Goal: Task Accomplishment & Management: Manage account settings

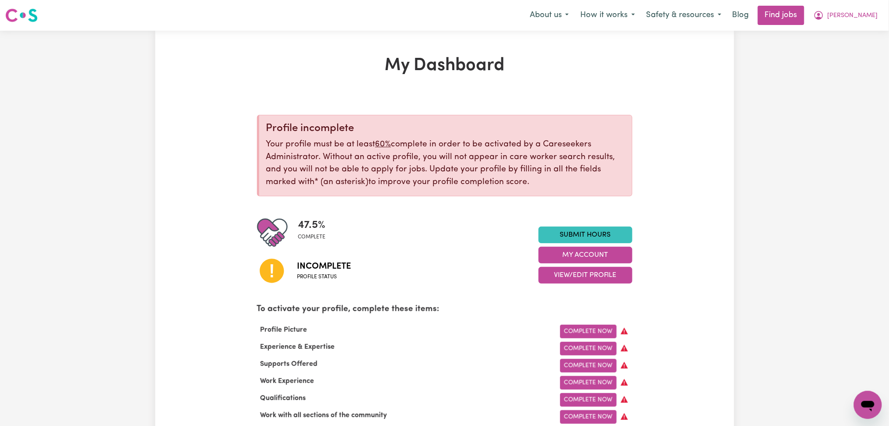
scroll to position [117, 0]
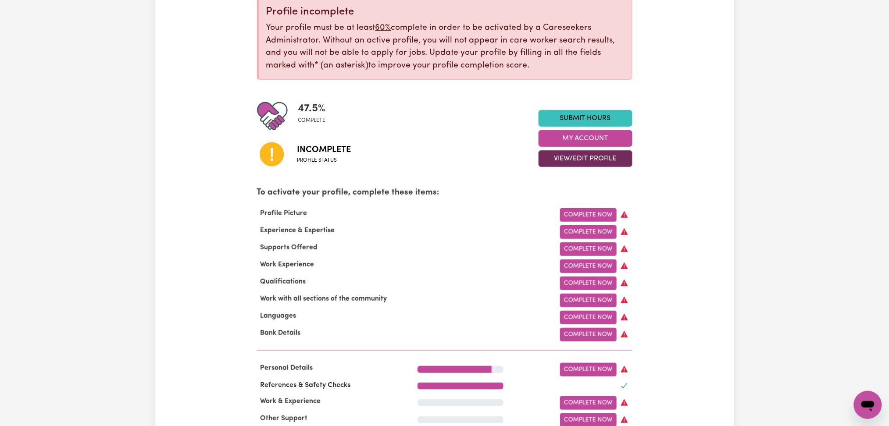
click at [577, 157] on button "View/Edit Profile" at bounding box center [585, 158] width 94 height 17
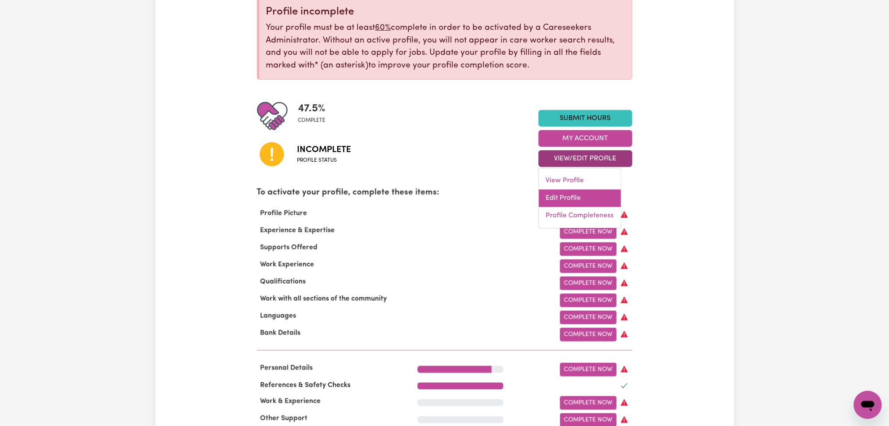
click at [550, 192] on link "Edit Profile" at bounding box center [580, 199] width 82 height 18
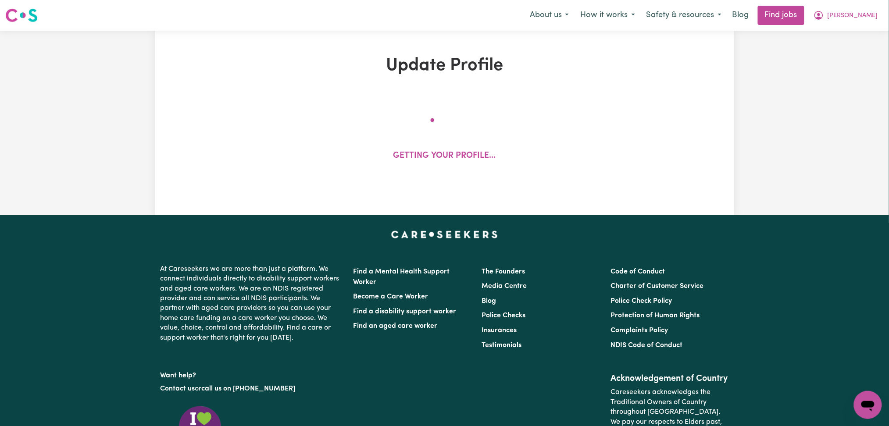
select select "[DEMOGRAPHIC_DATA]"
select select "Australian PR"
select select "Studying a healthcare related degree or qualification"
select select "42"
select select "50"
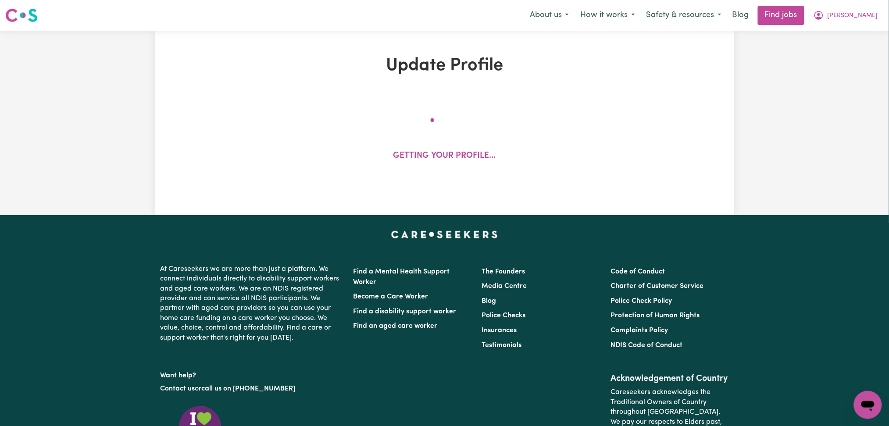
select select "60"
select select "70"
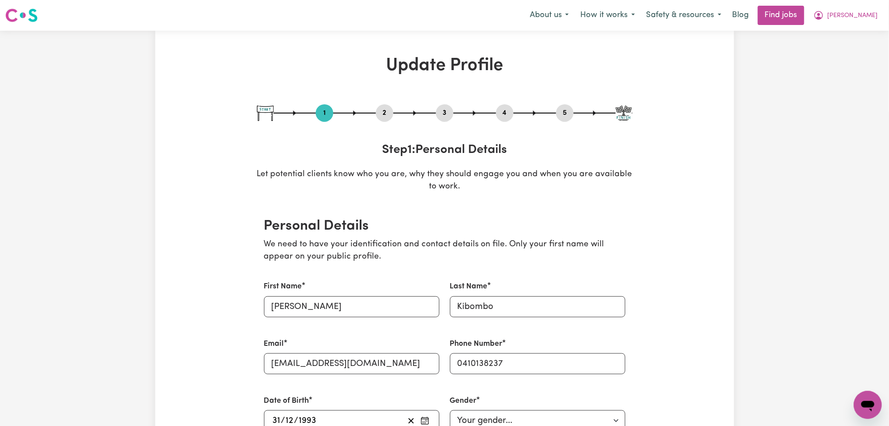
click at [382, 113] on button "2" at bounding box center [385, 112] width 18 height 11
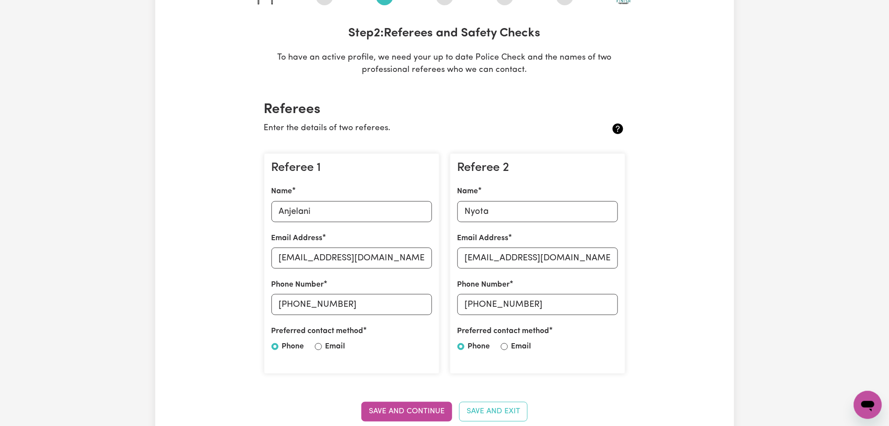
scroll to position [175, 0]
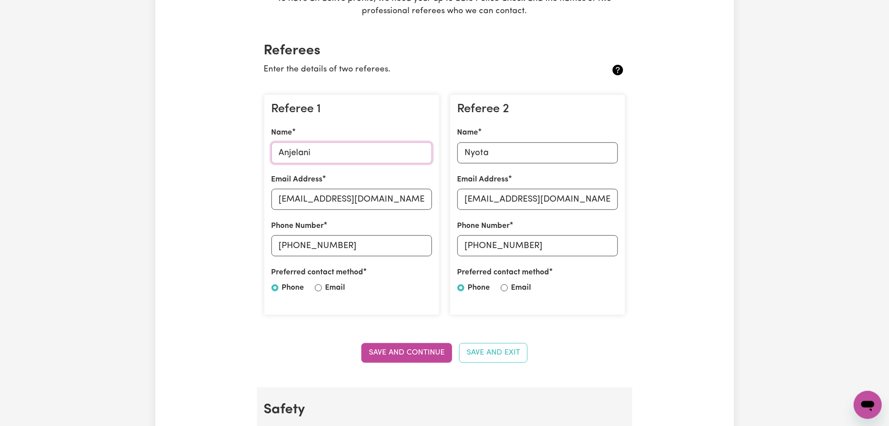
click at [328, 143] on input "Anjelani" at bounding box center [351, 153] width 160 height 21
click at [339, 195] on input "[EMAIL_ADDRESS][DOMAIN_NAME]" at bounding box center [351, 199] width 160 height 21
drag, startPoint x: 291, startPoint y: 242, endPoint x: 458, endPoint y: 253, distance: 167.4
click at [458, 253] on div "Referee 1 Name Anjelani Email Address [EMAIL_ADDRESS][DOMAIN_NAME] Phone Number…" at bounding box center [445, 205] width 372 height 235
click at [529, 135] on div "Name [PERSON_NAME]" at bounding box center [537, 145] width 160 height 36
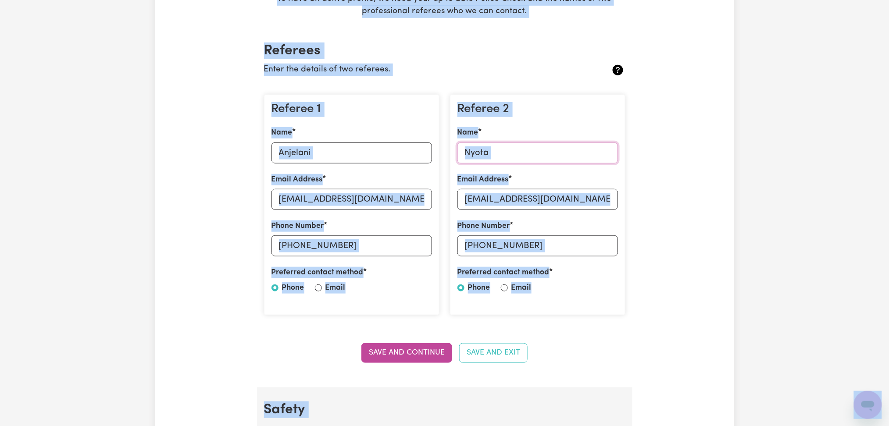
click at [513, 149] on input "Nyota" at bounding box center [537, 153] width 160 height 21
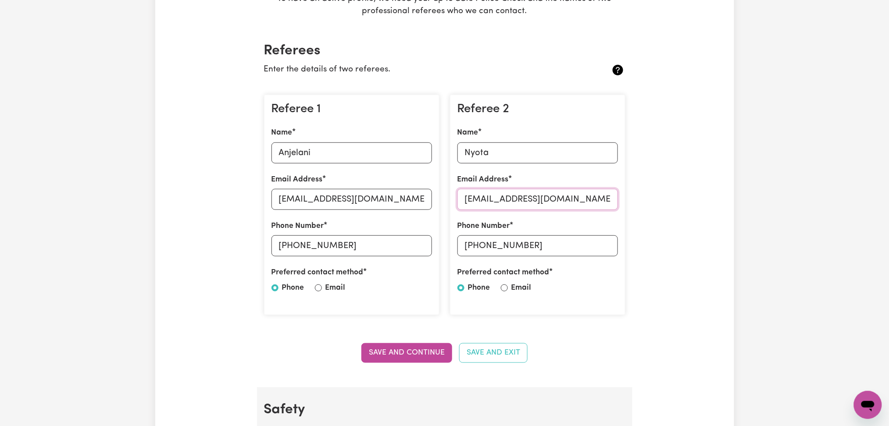
click at [564, 203] on input "[EMAIL_ADDRESS][DOMAIN_NAME]" at bounding box center [537, 199] width 160 height 21
drag, startPoint x: 478, startPoint y: 242, endPoint x: 584, endPoint y: 238, distance: 105.7
click at [584, 238] on input "[PHONE_NUMBER]" at bounding box center [537, 245] width 160 height 21
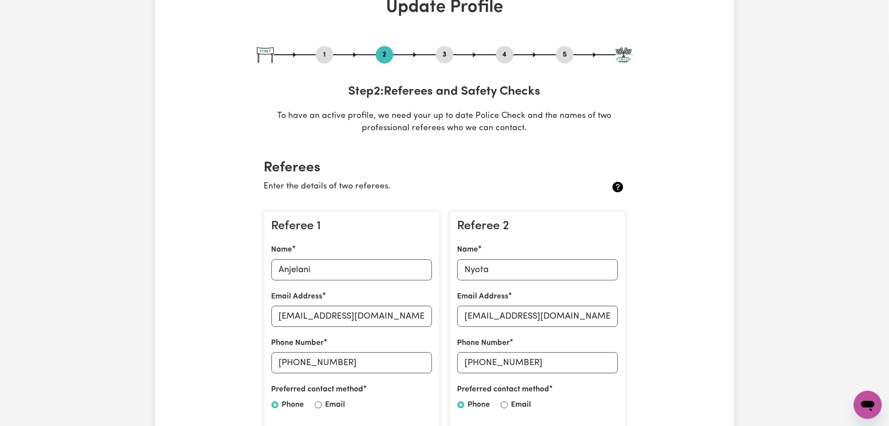
scroll to position [0, 0]
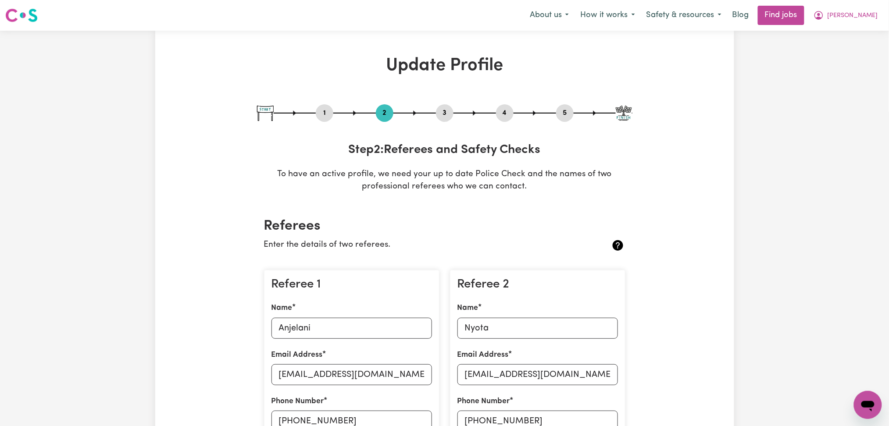
click at [448, 108] on button "3" at bounding box center [445, 112] width 18 height 11
select select "Certificate III (Individual Support)"
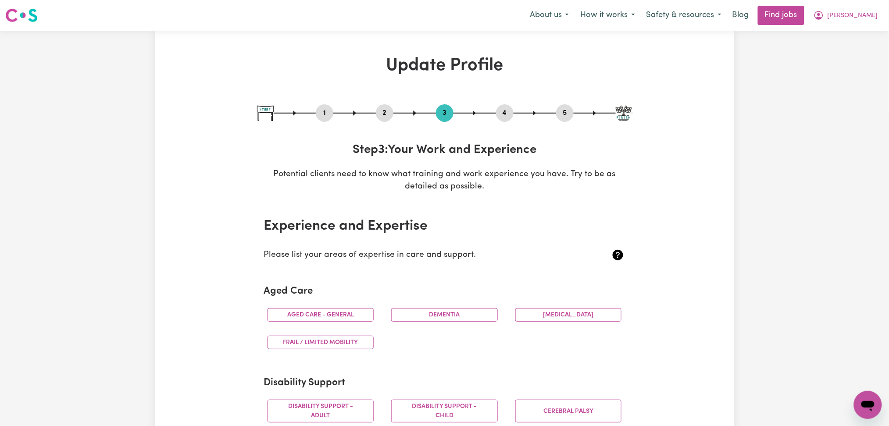
click at [496, 107] on div "1 2 3 4 5" at bounding box center [444, 113] width 375 height 18
click at [501, 111] on button "4" at bounding box center [505, 112] width 18 height 11
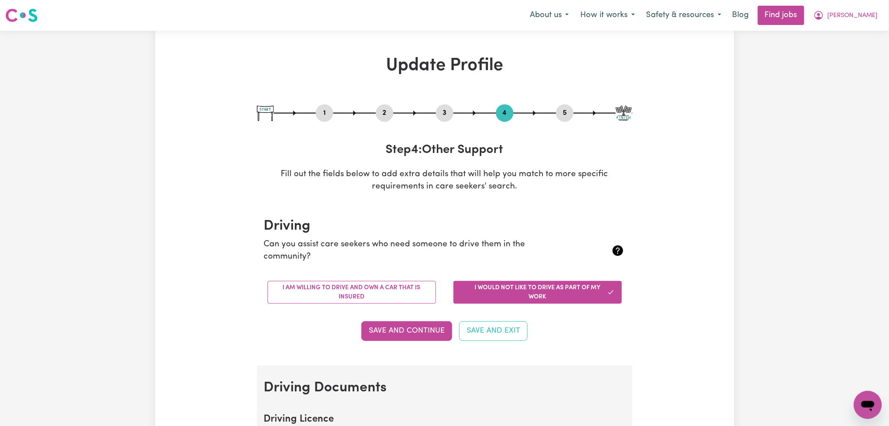
click at [563, 109] on button "5" at bounding box center [565, 112] width 18 height 11
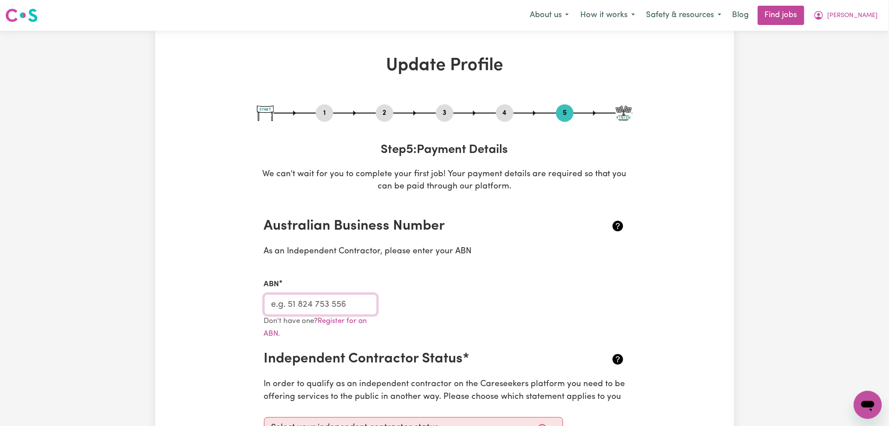
click at [297, 313] on input "ABN" at bounding box center [321, 304] width 114 height 21
click at [843, 27] on nav "Menu About us How it works Safety & resources Blog Find jobs [PERSON_NAME]" at bounding box center [444, 15] width 889 height 31
click at [850, 16] on button "[PERSON_NAME]" at bounding box center [846, 15] width 76 height 18
click at [840, 62] on link "Logout" at bounding box center [848, 67] width 69 height 17
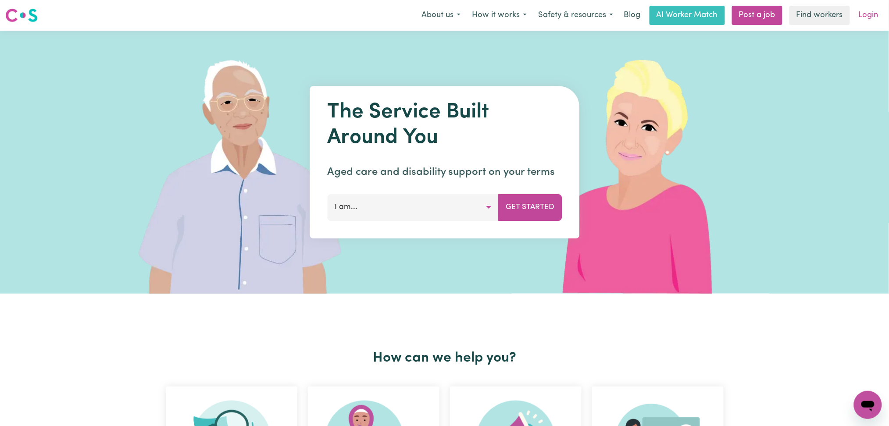
click at [874, 15] on link "Login" at bounding box center [868, 15] width 30 height 19
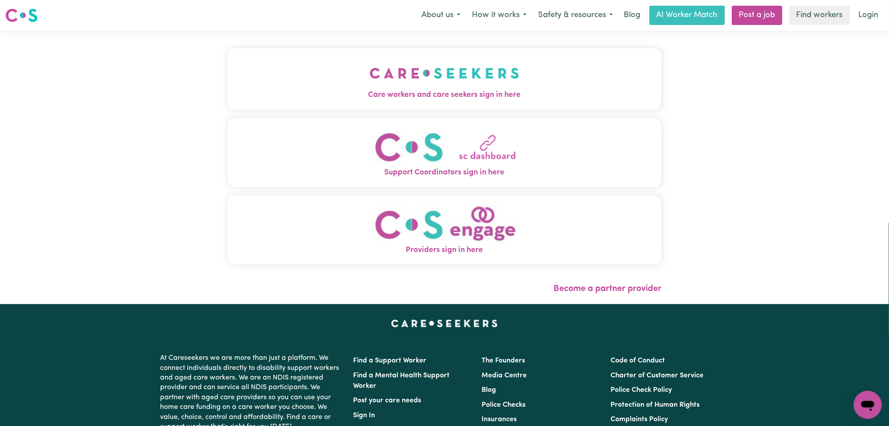
click at [228, 68] on button "Care workers and care seekers sign in here" at bounding box center [445, 78] width 434 height 61
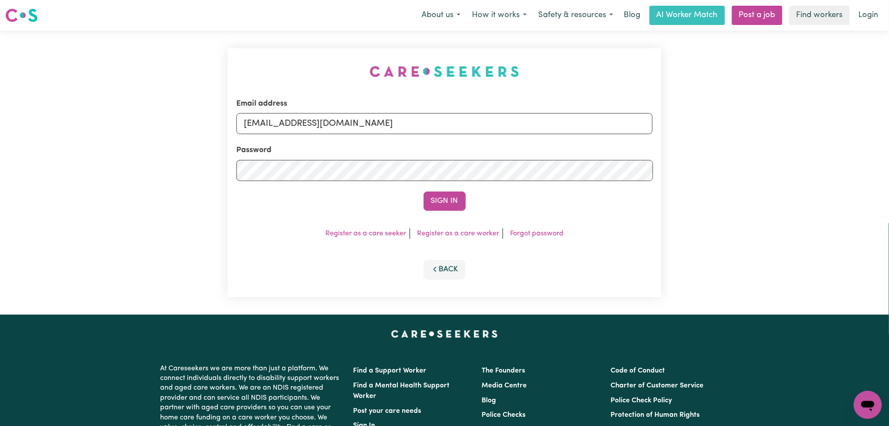
click at [416, 142] on form "Email address [EMAIL_ADDRESS][DOMAIN_NAME] Password Sign In" at bounding box center [444, 154] width 417 height 113
click at [322, 100] on div "Email address [EMAIL_ADDRESS][DOMAIN_NAME]" at bounding box center [444, 116] width 417 height 36
drag, startPoint x: 309, startPoint y: 124, endPoint x: 308, endPoint y: 134, distance: 10.6
click at [309, 126] on input "[EMAIL_ADDRESS][DOMAIN_NAME]" at bounding box center [444, 123] width 417 height 21
drag, startPoint x: 290, startPoint y: 116, endPoint x: 542, endPoint y: 139, distance: 252.4
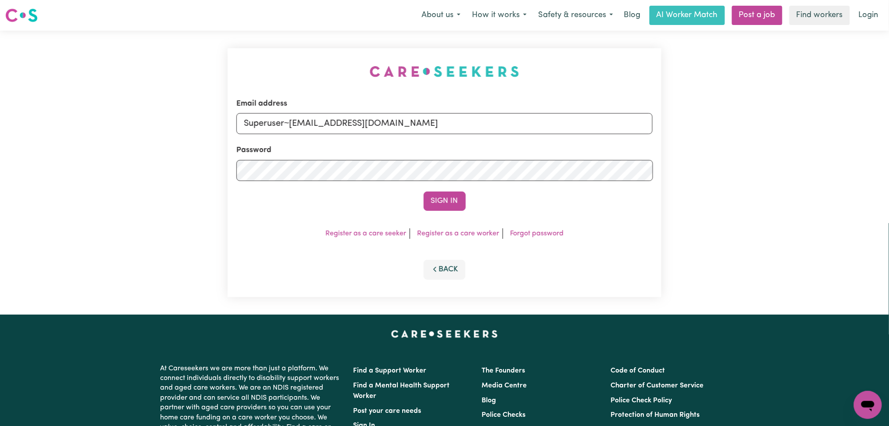
click at [542, 139] on form "Email address Superuser~[EMAIL_ADDRESS][DOMAIN_NAME] Password Sign In" at bounding box center [444, 154] width 417 height 113
type input "Superuser~[EMAIL_ADDRESS][DOMAIN_NAME]"
click at [434, 200] on button "Sign In" at bounding box center [445, 201] width 42 height 19
